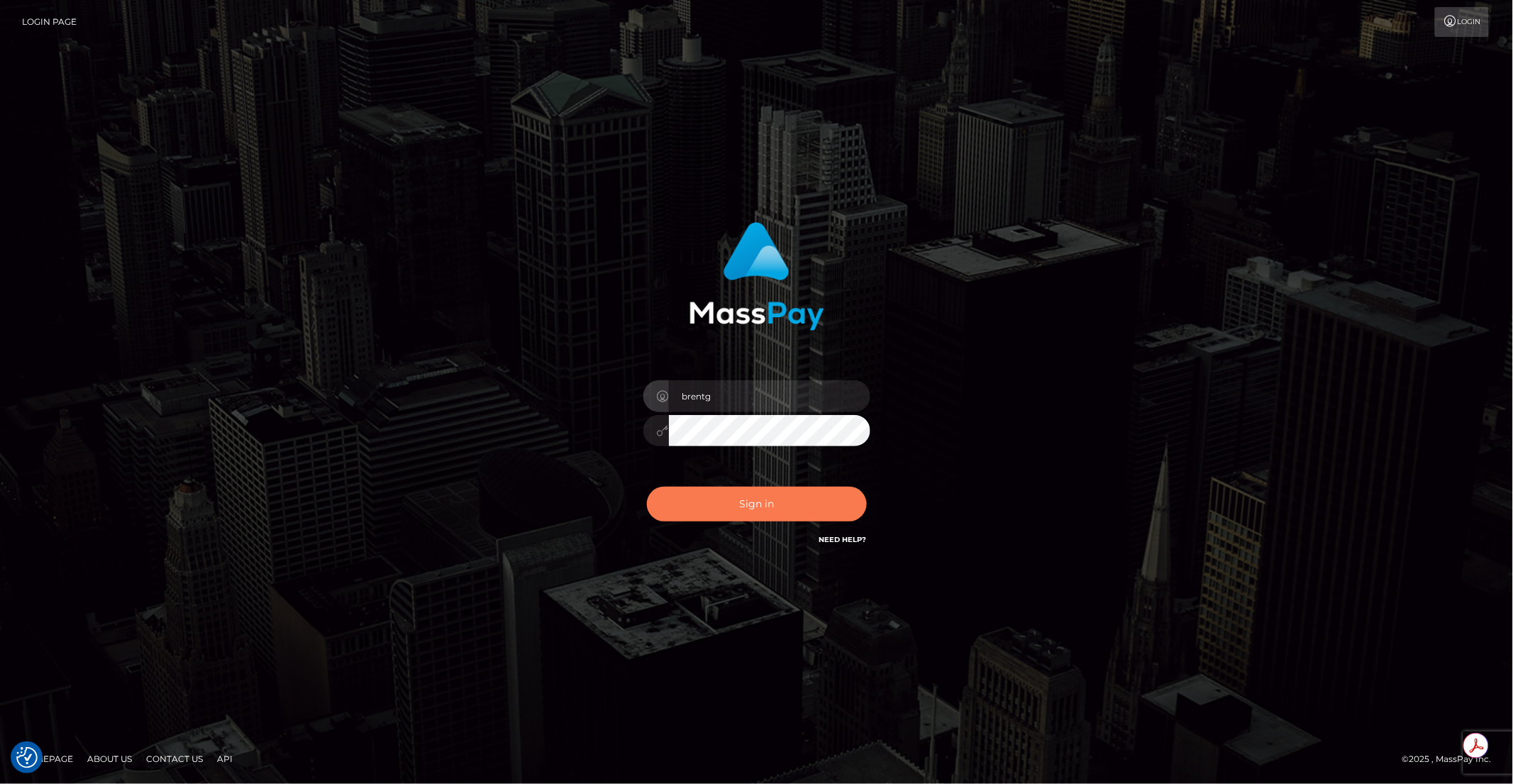
click at [746, 508] on button "Sign in" at bounding box center [757, 504] width 220 height 35
type input "brentg"
click at [735, 508] on button "Sign in" at bounding box center [757, 504] width 220 height 35
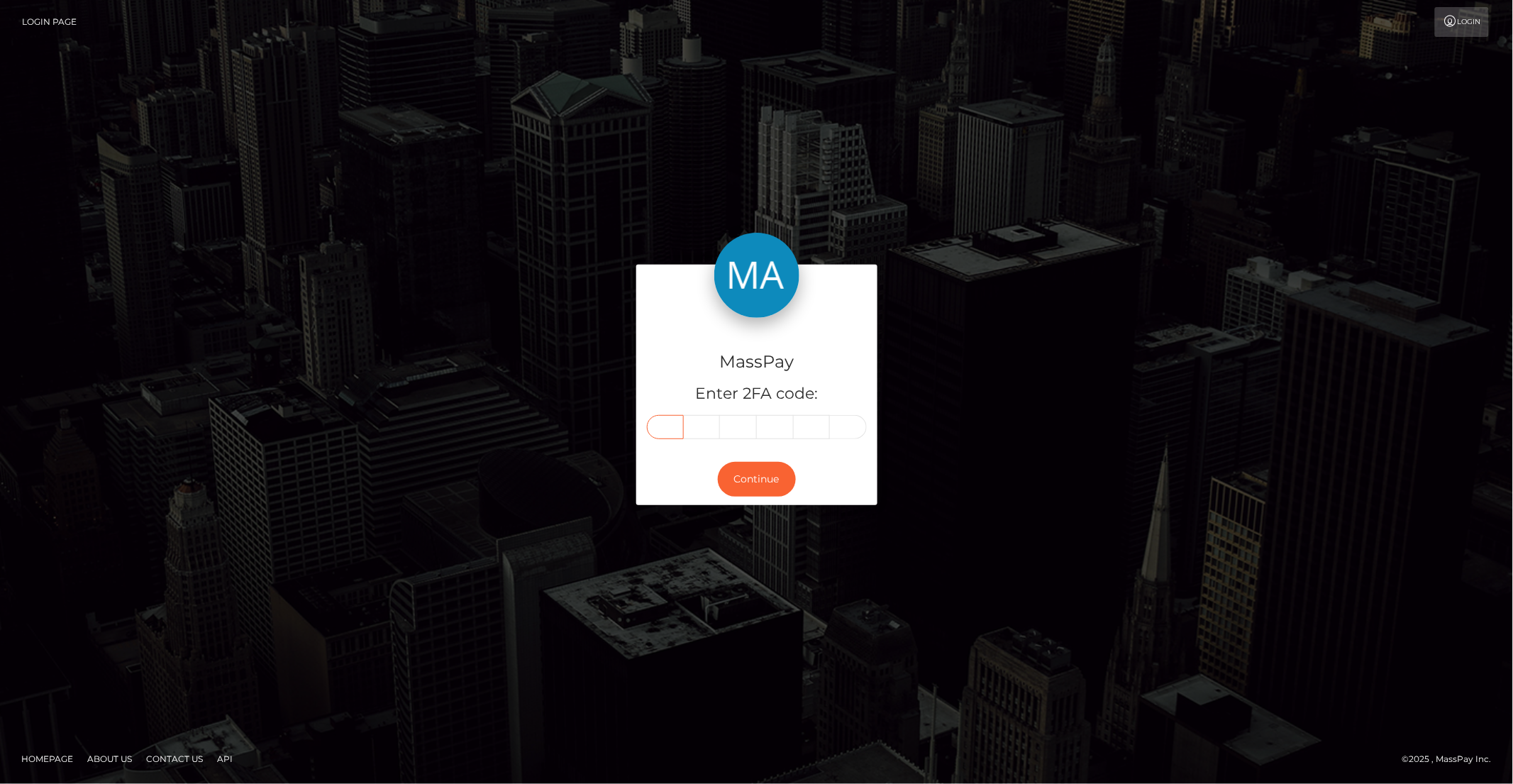
paste input "6"
type input "6"
type input "0"
type input "7"
type input "1"
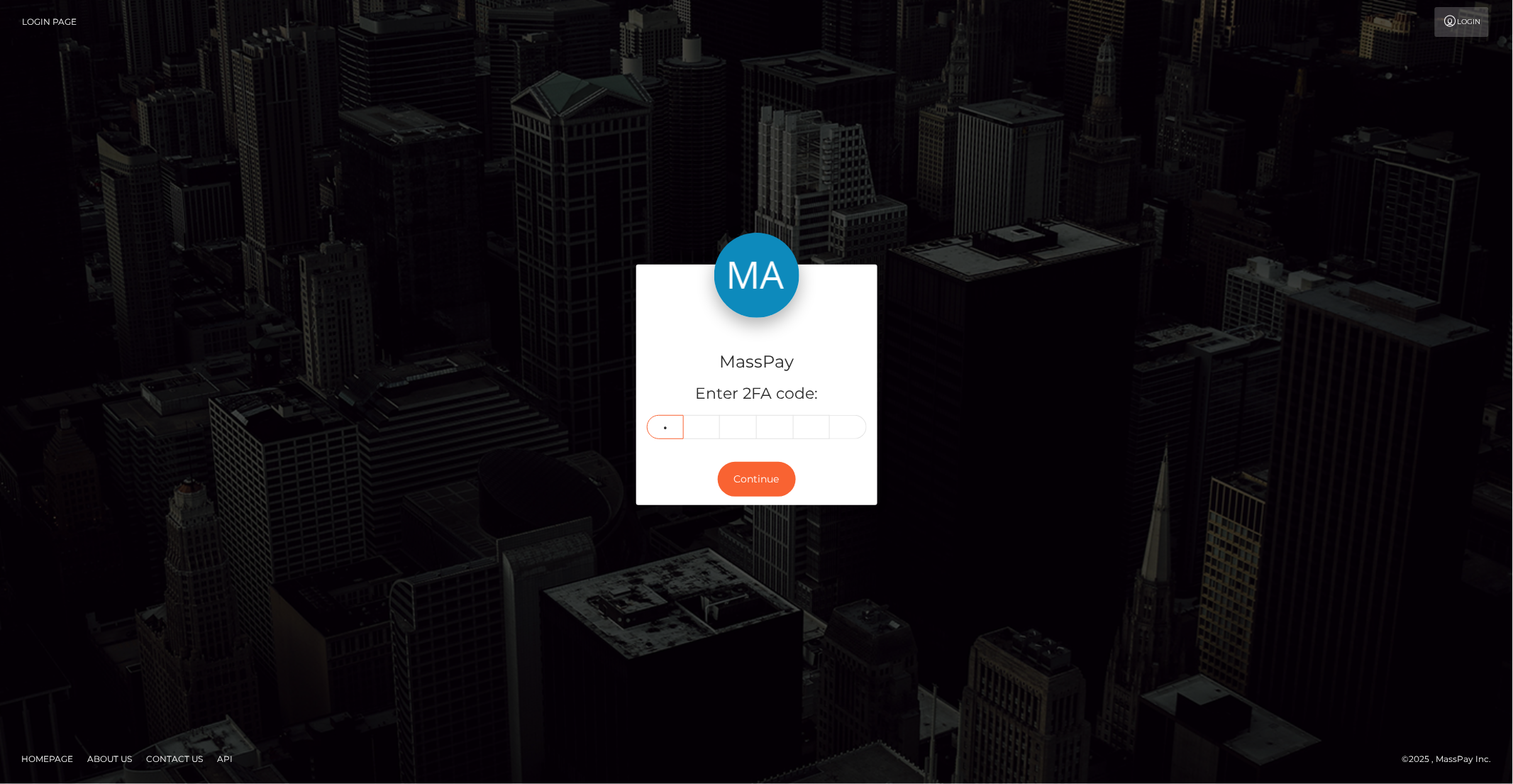
type input "5"
type input "9"
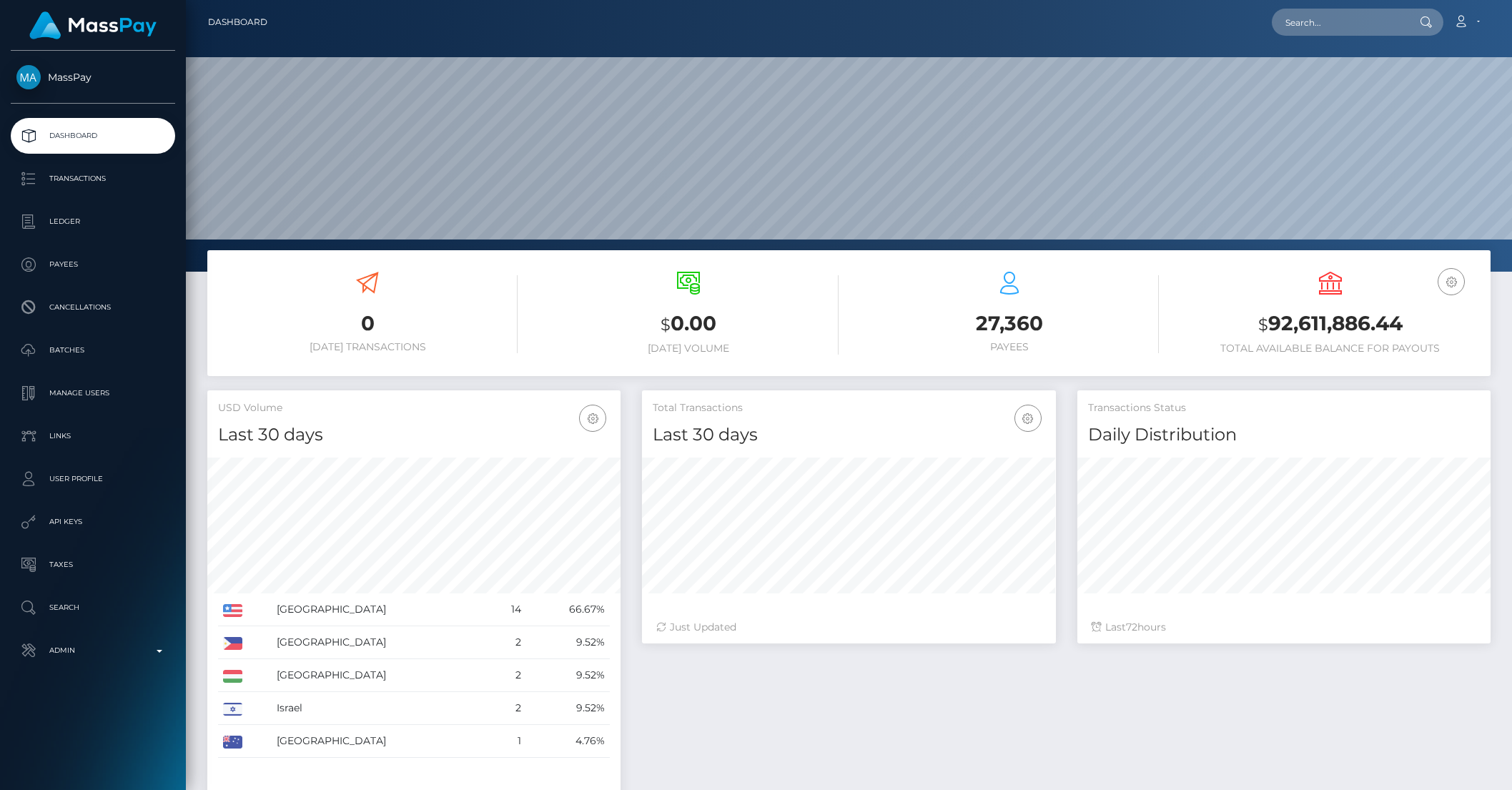
scroll to position [253, 413]
click at [130, 653] on p "Admin" at bounding box center [93, 650] width 153 height 21
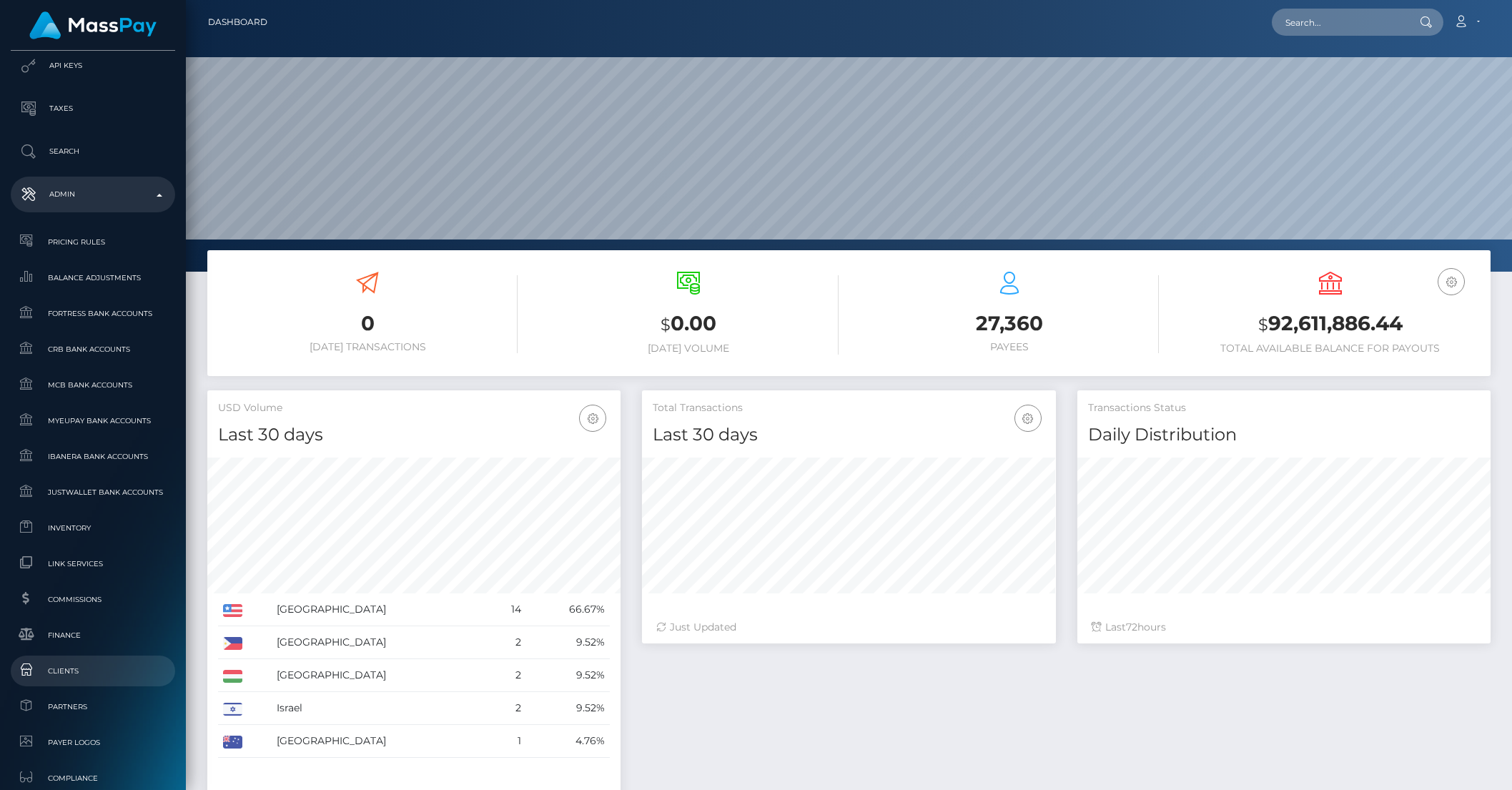
click at [67, 672] on span "Clients" at bounding box center [93, 671] width 153 height 17
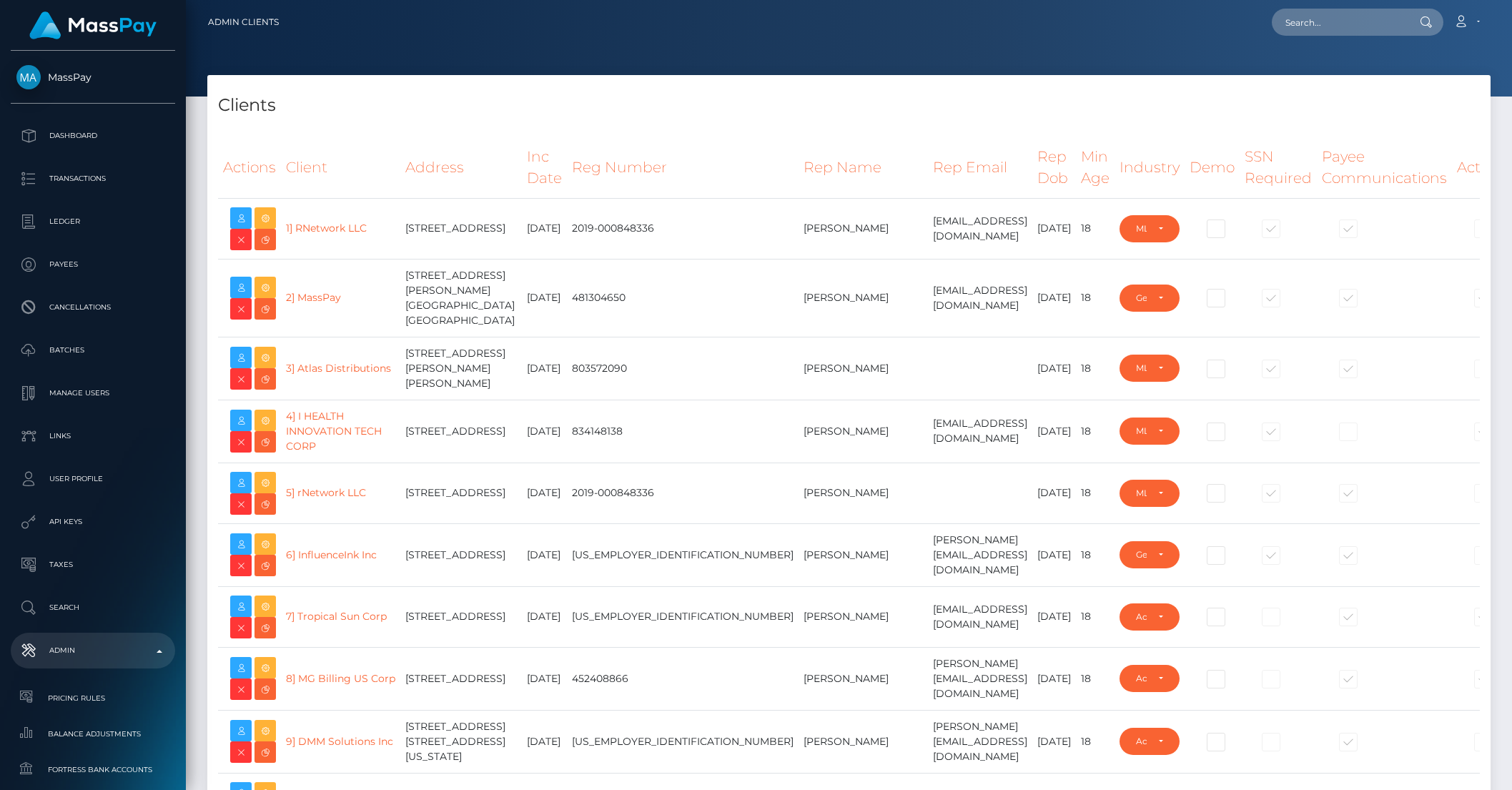
select select "223"
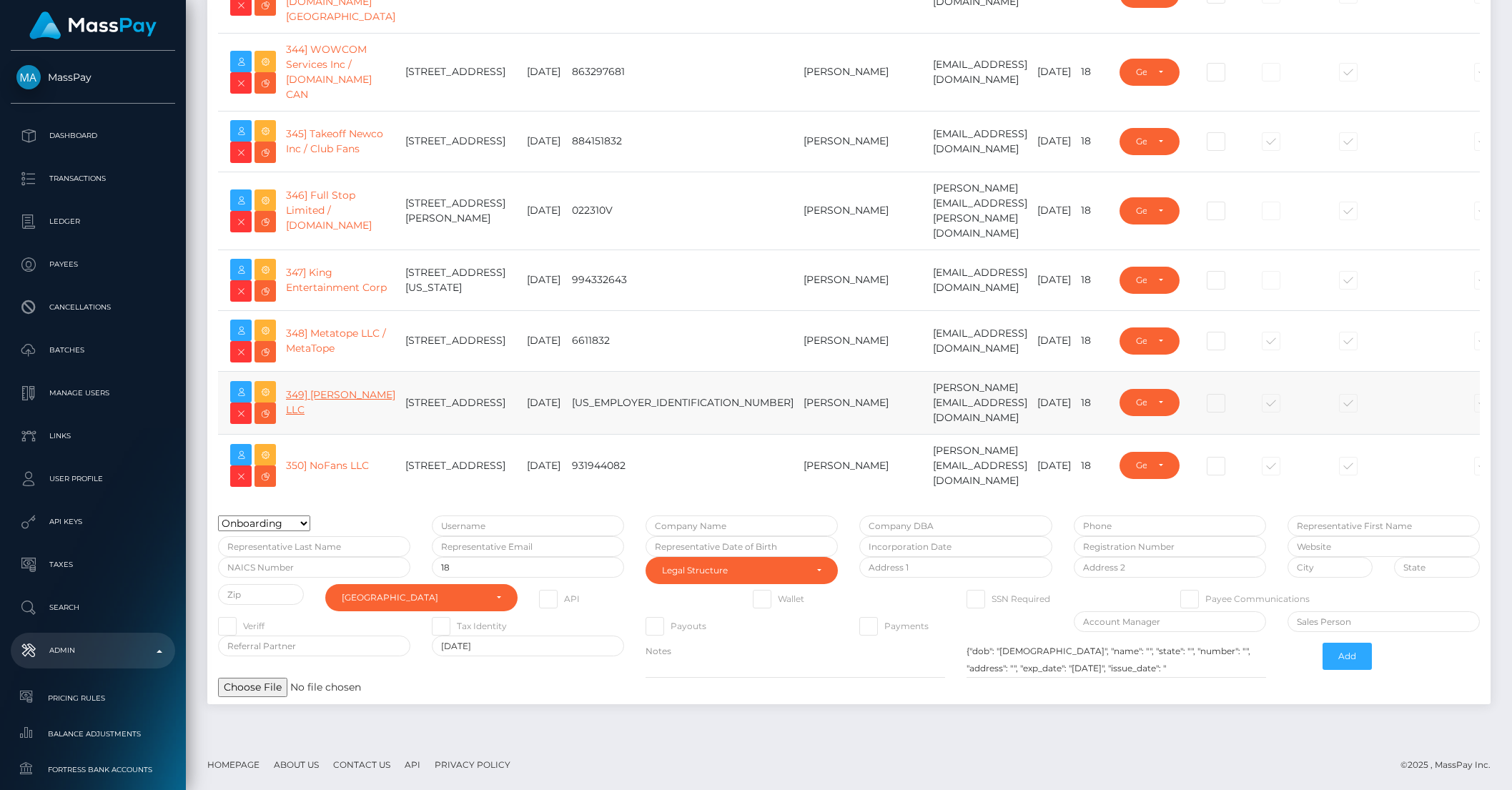
scroll to position [23381, 0]
type input "brentg"
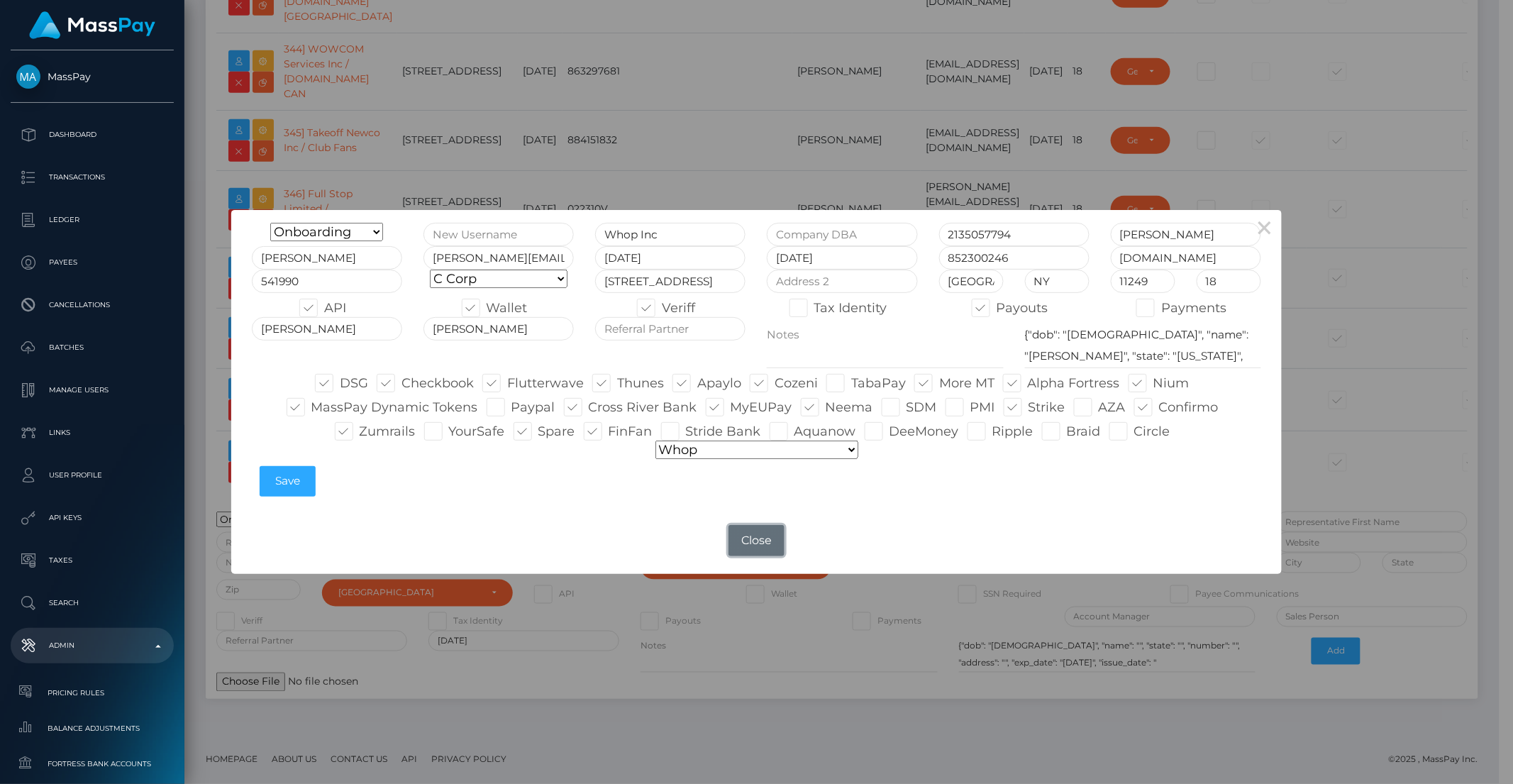
click at [780, 532] on button "Close" at bounding box center [756, 540] width 55 height 31
